Goal: Task Accomplishment & Management: Manage account settings

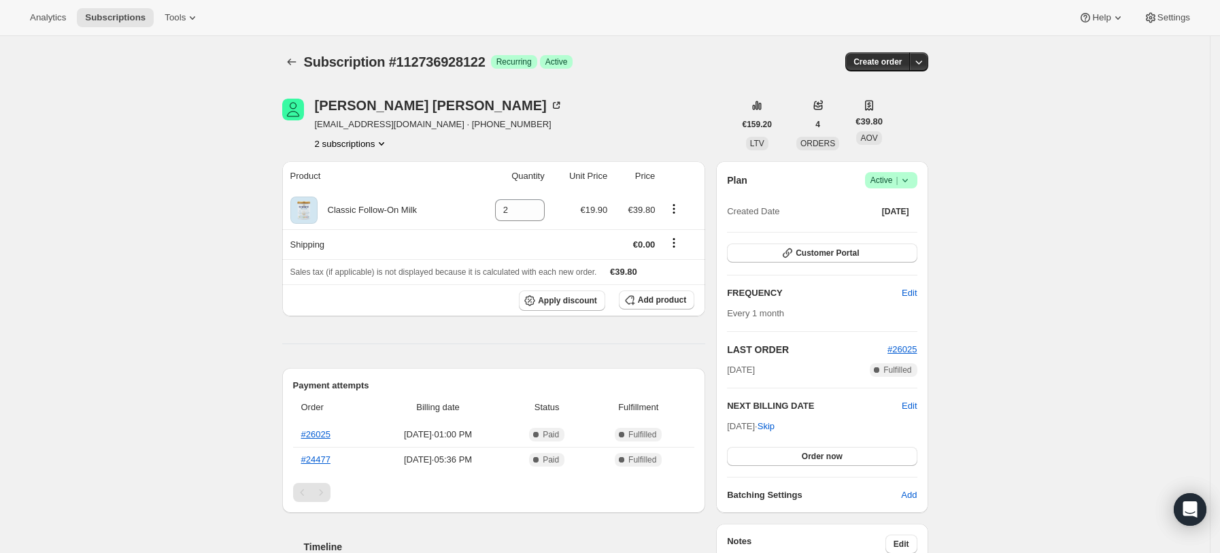
click at [912, 175] on icon at bounding box center [905, 180] width 14 height 14
click at [892, 234] on span "Cancel subscription" at bounding box center [896, 230] width 77 height 10
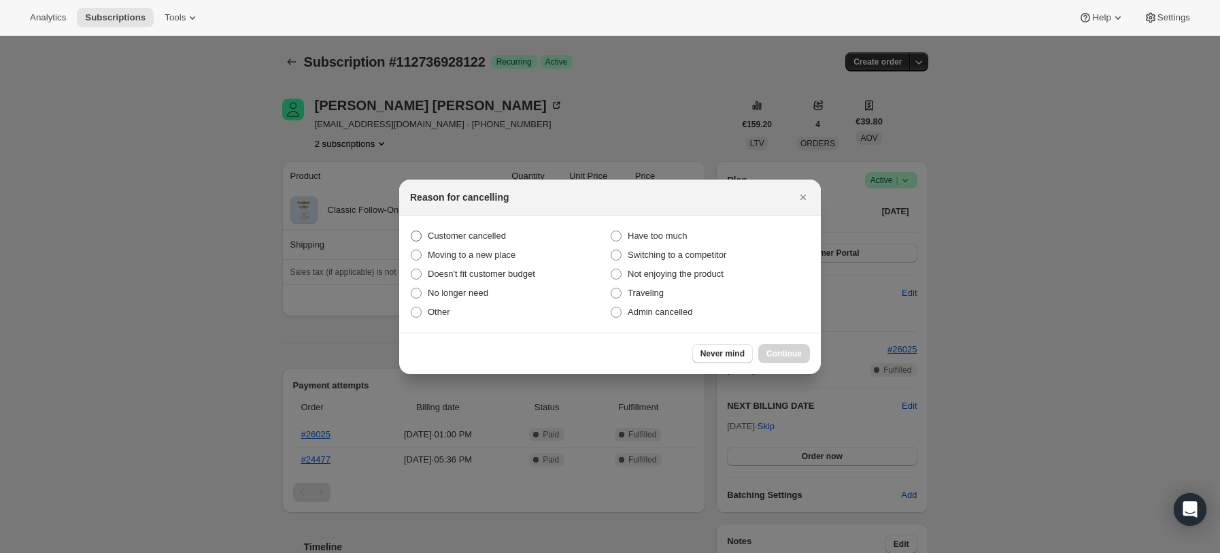
click at [466, 239] on span "Customer cancelled" at bounding box center [467, 236] width 78 height 10
click at [411, 231] on input "Customer cancelled" at bounding box center [411, 231] width 1 height 1
radio input "true"
click at [795, 351] on span "Continue" at bounding box center [783, 353] width 35 height 11
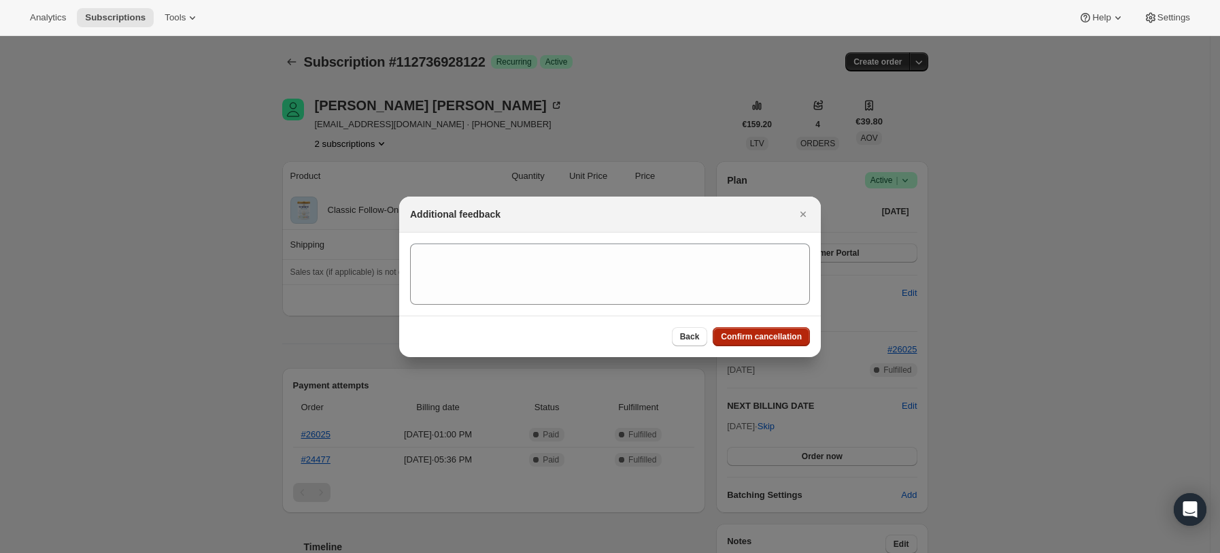
click at [756, 340] on span "Confirm cancellation" at bounding box center [761, 336] width 81 height 11
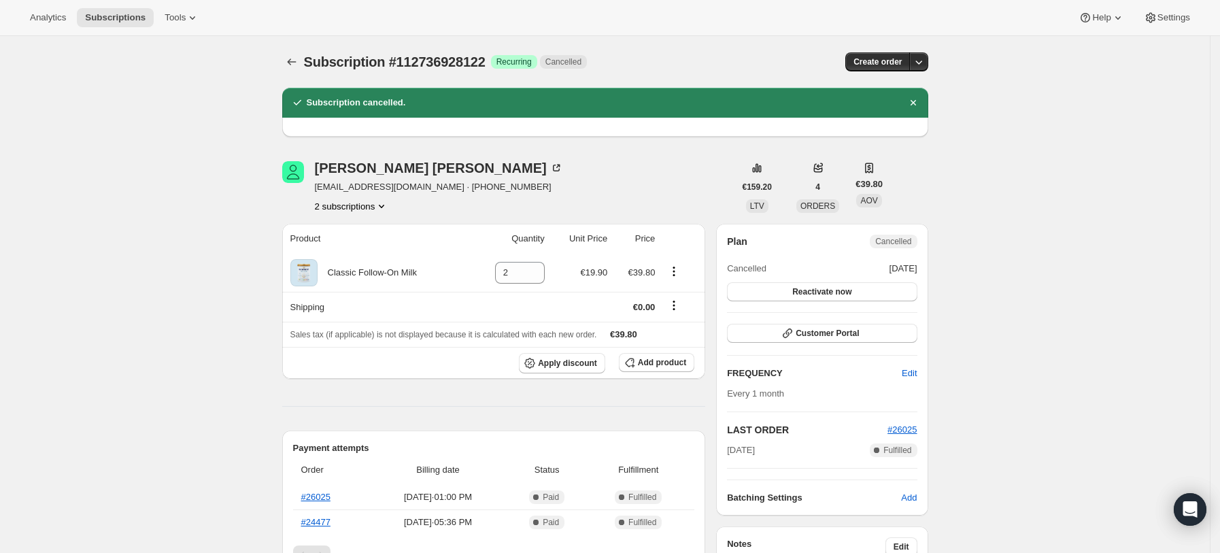
click at [369, 207] on button "2 subscriptions" at bounding box center [352, 206] width 74 height 14
click at [368, 233] on span "112476324218" at bounding box center [356, 232] width 99 height 14
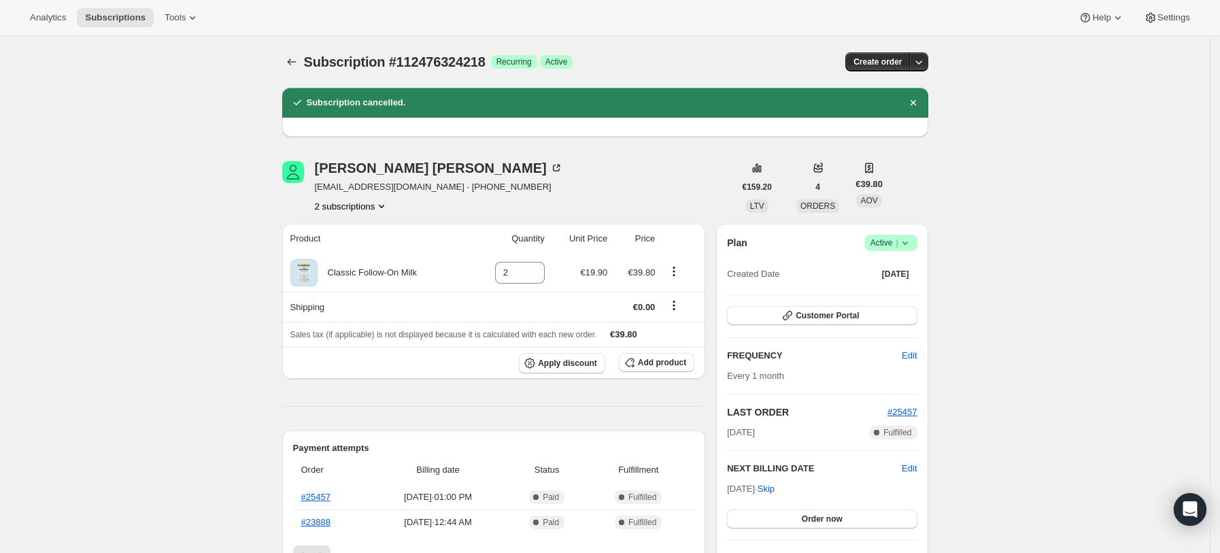
click at [910, 239] on icon at bounding box center [905, 243] width 14 height 14
click at [898, 288] on span "Cancel subscription" at bounding box center [896, 293] width 77 height 10
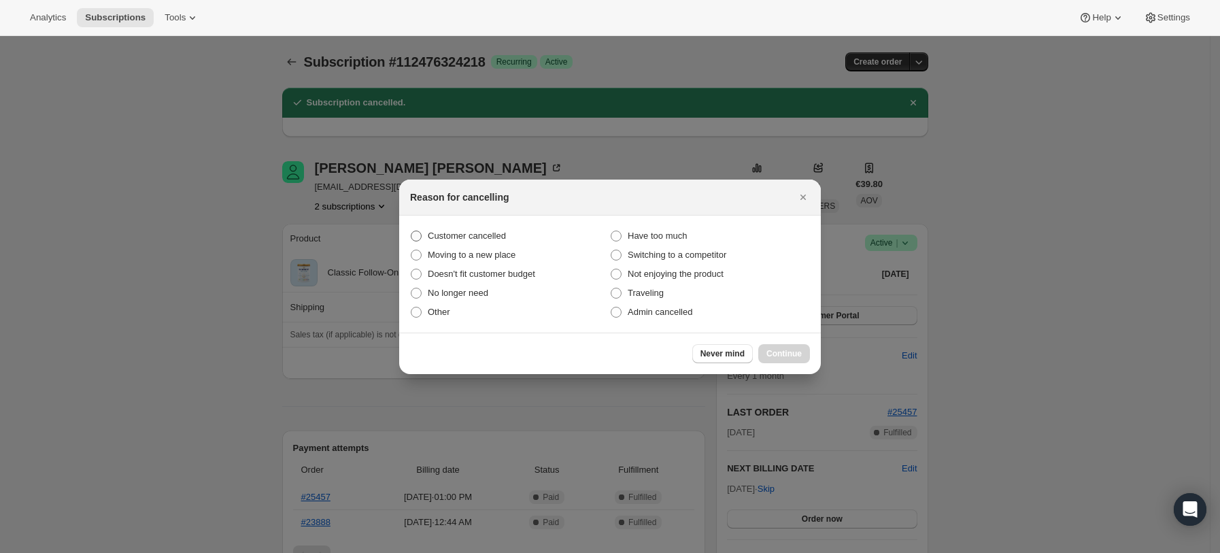
click at [495, 231] on span "Customer cancelled" at bounding box center [467, 236] width 78 height 10
click at [411, 231] on input "Customer cancelled" at bounding box center [411, 231] width 1 height 1
radio input "true"
click at [798, 356] on span "Continue" at bounding box center [783, 353] width 35 height 11
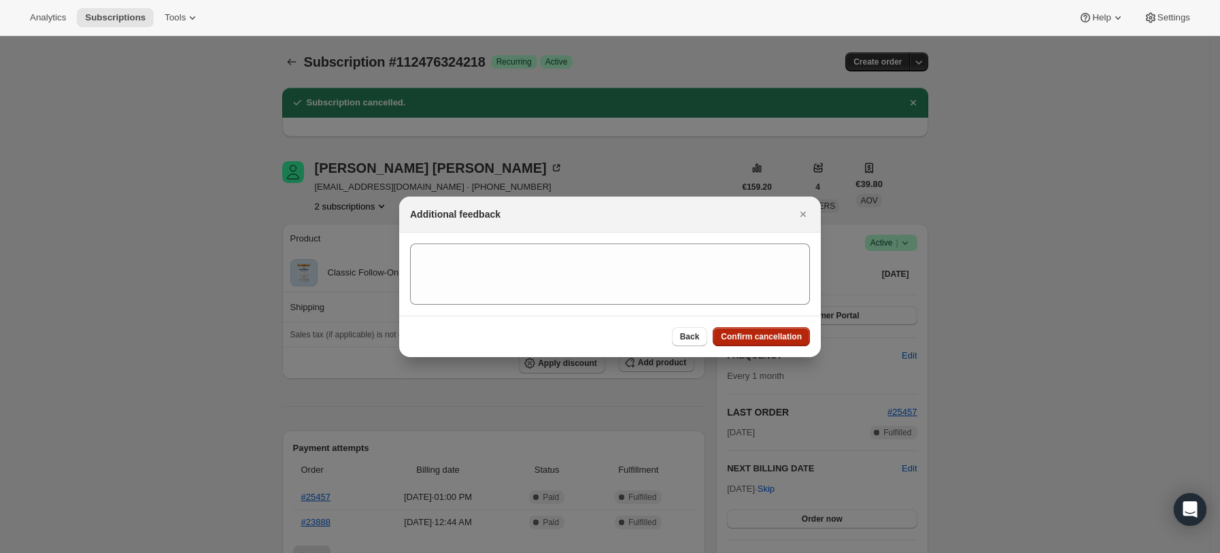
click at [752, 337] on span "Confirm cancellation" at bounding box center [761, 336] width 81 height 11
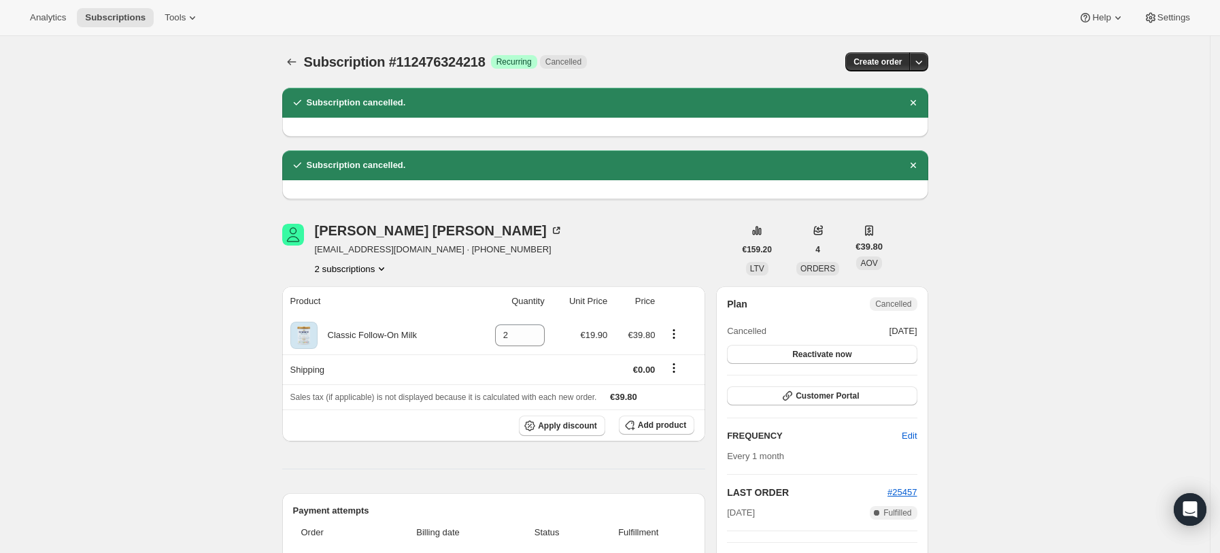
click at [360, 271] on button "2 subscriptions" at bounding box center [352, 269] width 74 height 14
click at [387, 313] on span "112736928122" at bounding box center [356, 318] width 99 height 14
